Goal: Transaction & Acquisition: Purchase product/service

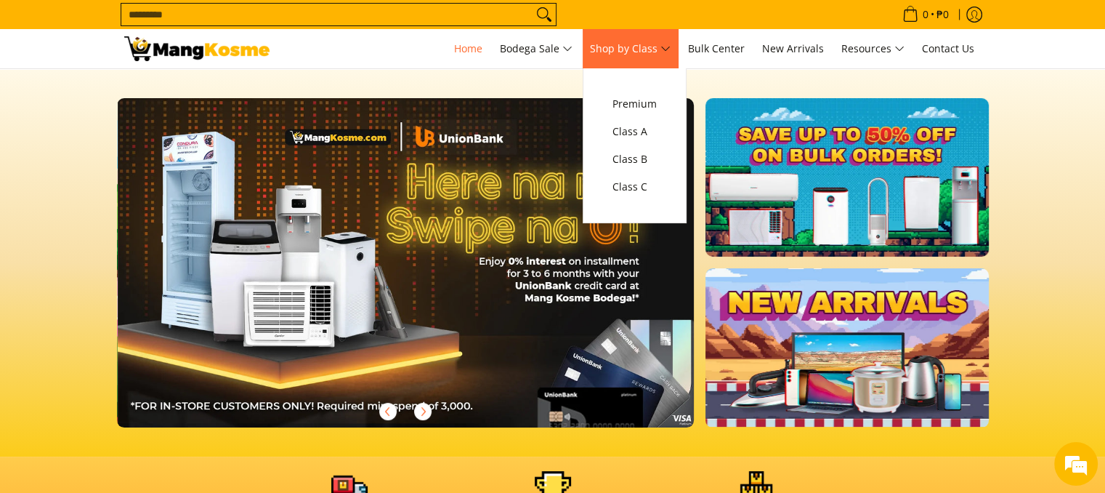
scroll to position [0, 578]
click at [647, 134] on span "Class A" at bounding box center [634, 132] width 44 height 18
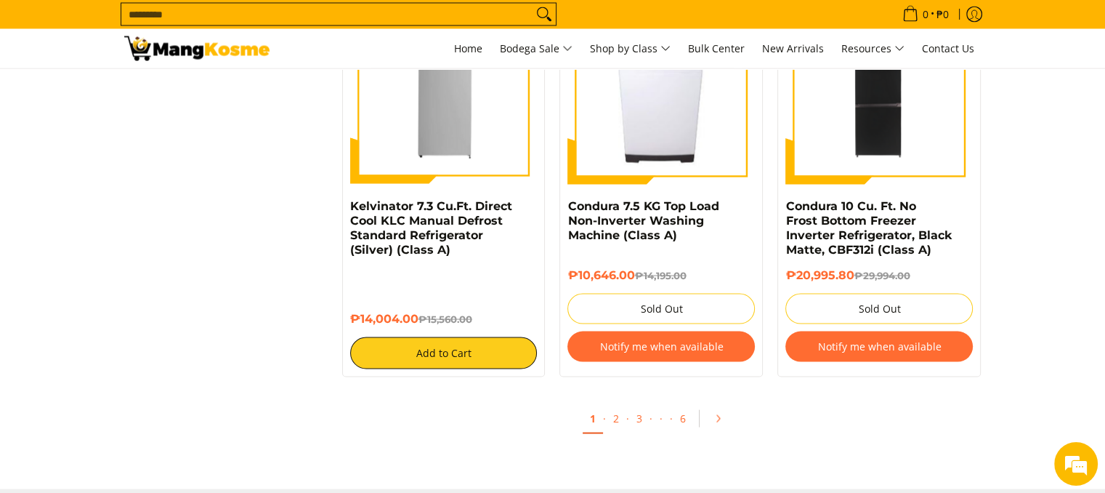
scroll to position [2764, 0]
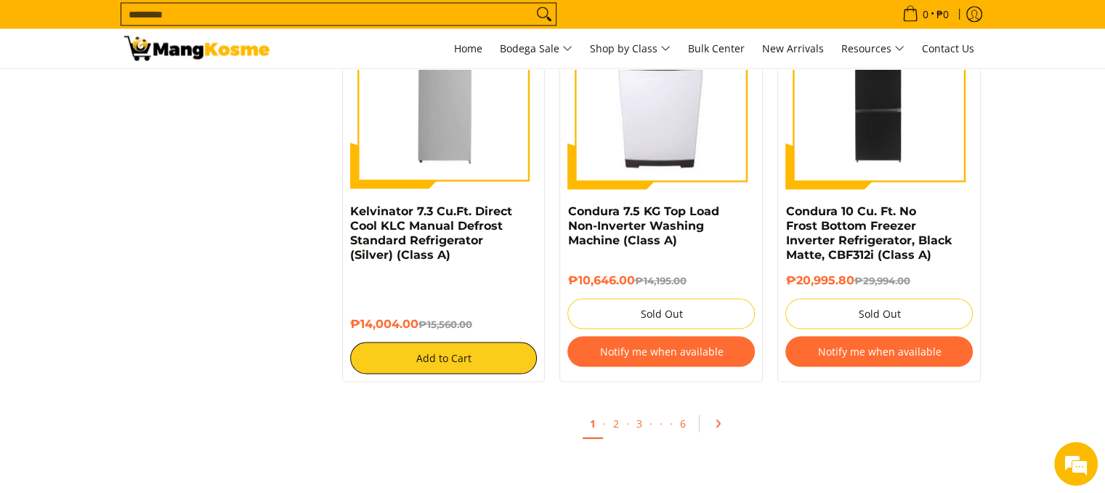
click at [716, 434] on link "Pagination" at bounding box center [722, 423] width 35 height 25
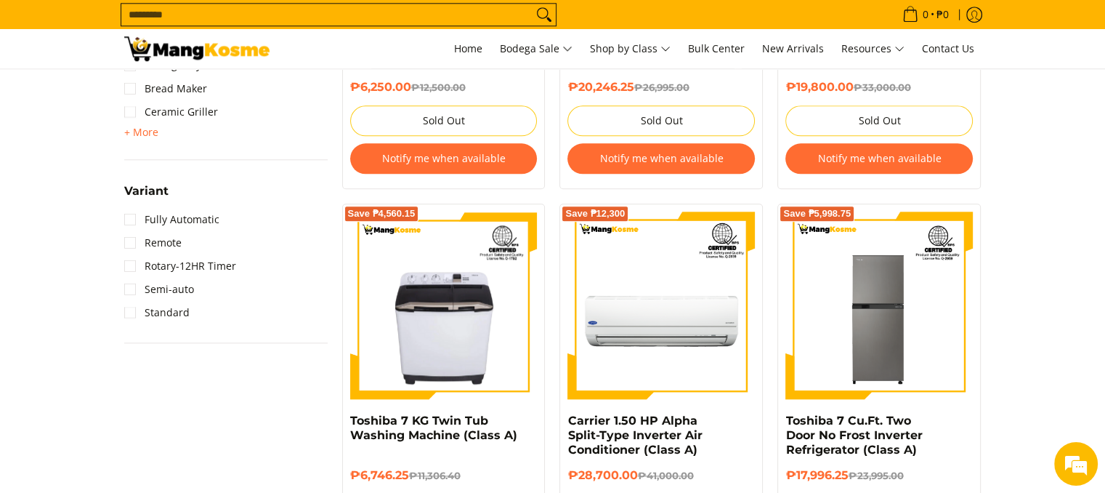
scroll to position [1691, 0]
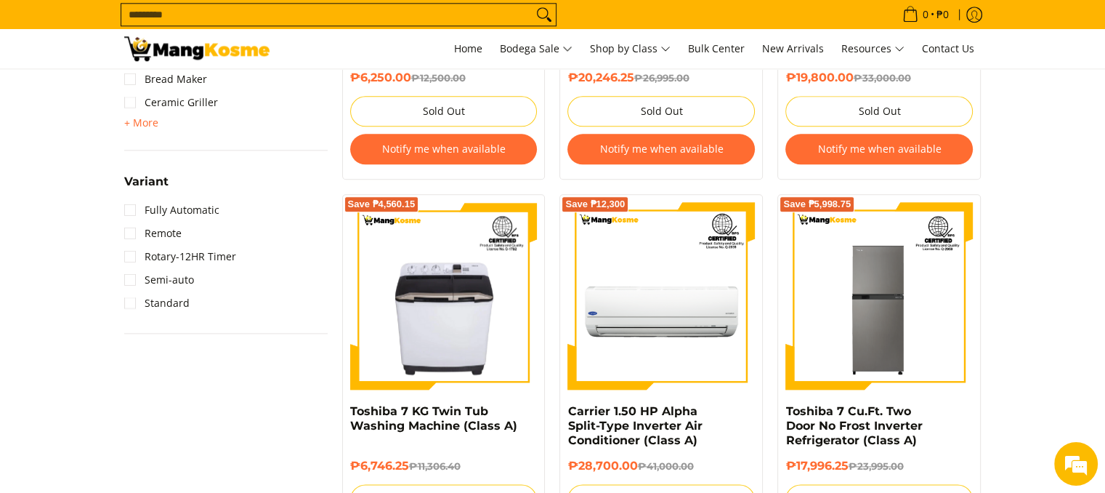
drag, startPoint x: 1114, startPoint y: 46, endPoint x: 1114, endPoint y: 246, distance: 199.0
click at [1104, 246] on html "Skip to Main Content Home Bodega Sale Shop by Class Bulk Center New Arrivals Re…" at bounding box center [552, 279] width 1105 height 3941
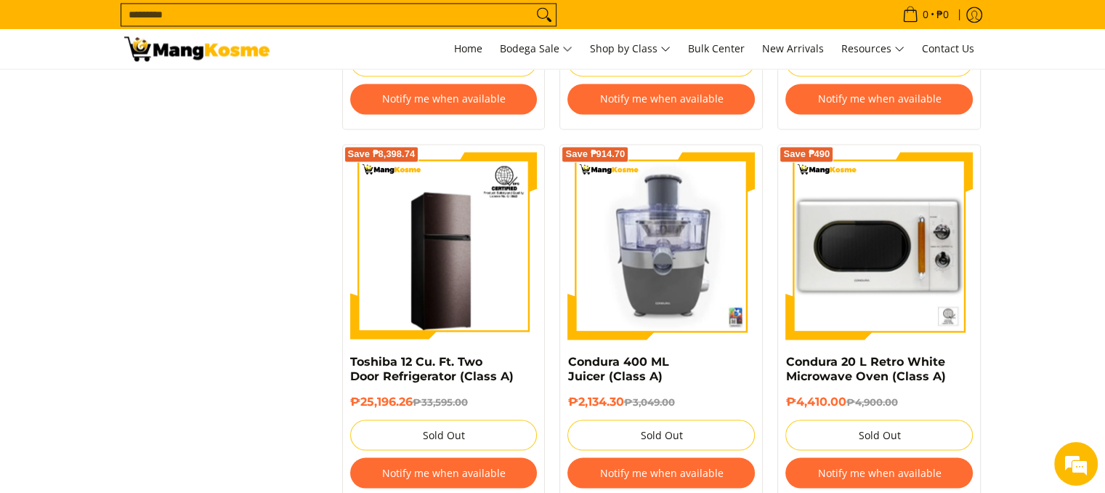
scroll to position [2527, 0]
